Goal: Navigation & Orientation: Go to known website

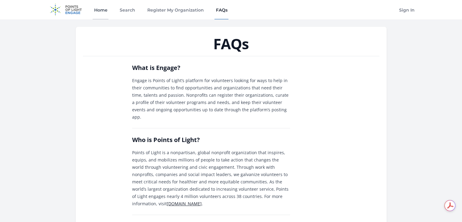
click at [101, 12] on link "Home" at bounding box center [101, 9] width 16 height 19
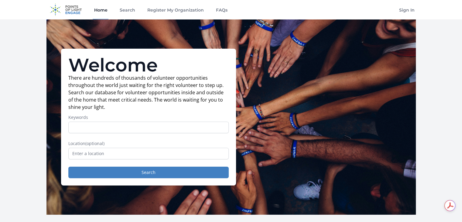
click at [68, 10] on img at bounding box center [65, 9] width 39 height 19
